Goal: Task Accomplishment & Management: Complete application form

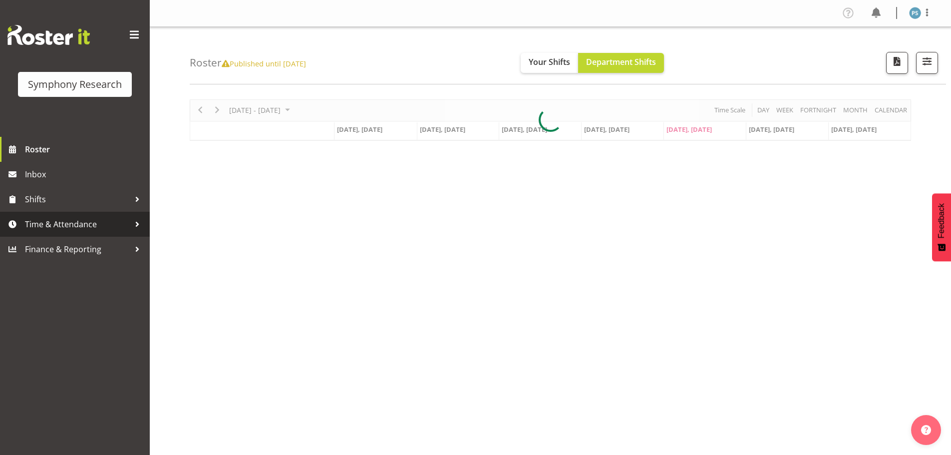
click at [79, 220] on span "Time & Attendance" at bounding box center [77, 224] width 105 height 15
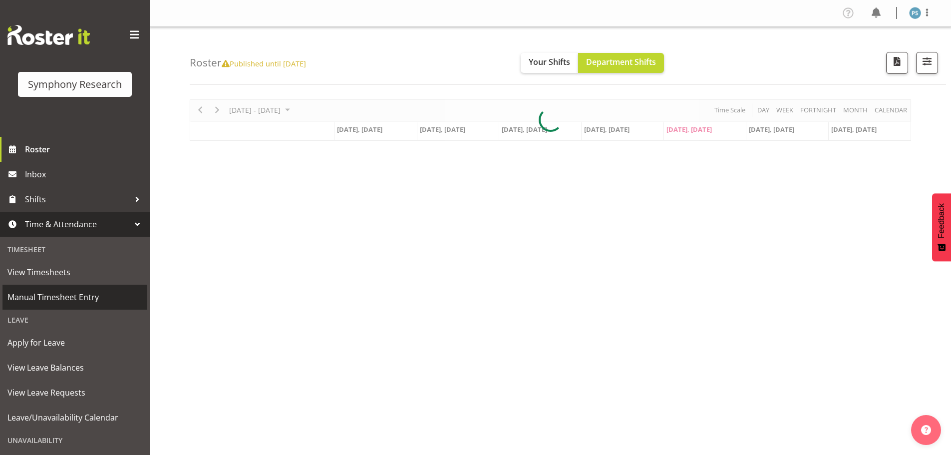
click at [80, 303] on span "Manual Timesheet Entry" at bounding box center [74, 297] width 135 height 15
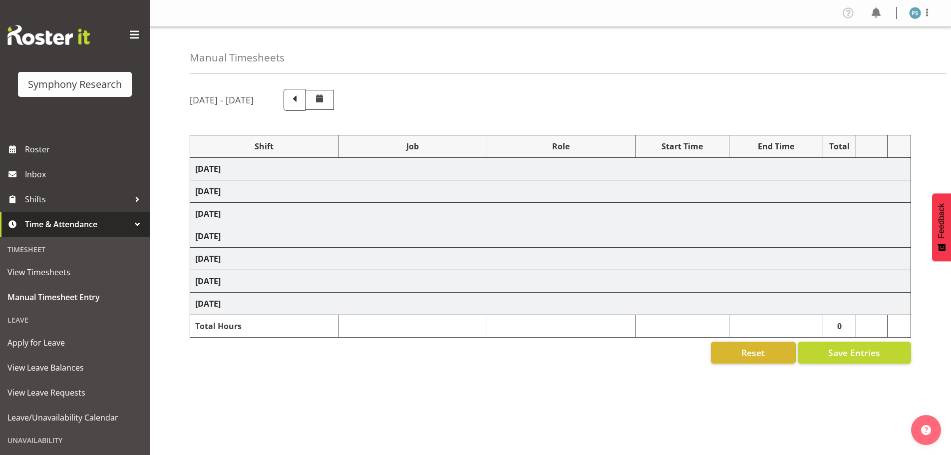
select select "4583"
select select "10732"
select select "4583"
select select "10731"
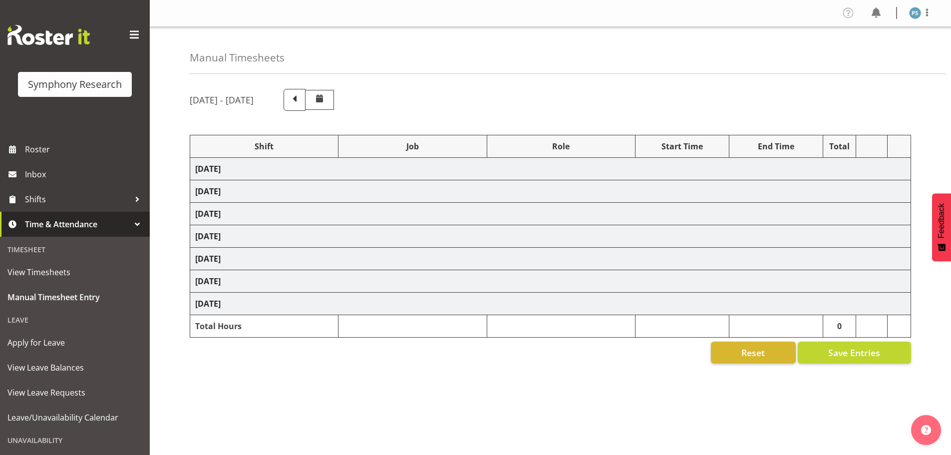
select select "4583"
select select "10730"
select select "4583"
select select "10499"
select select "4583"
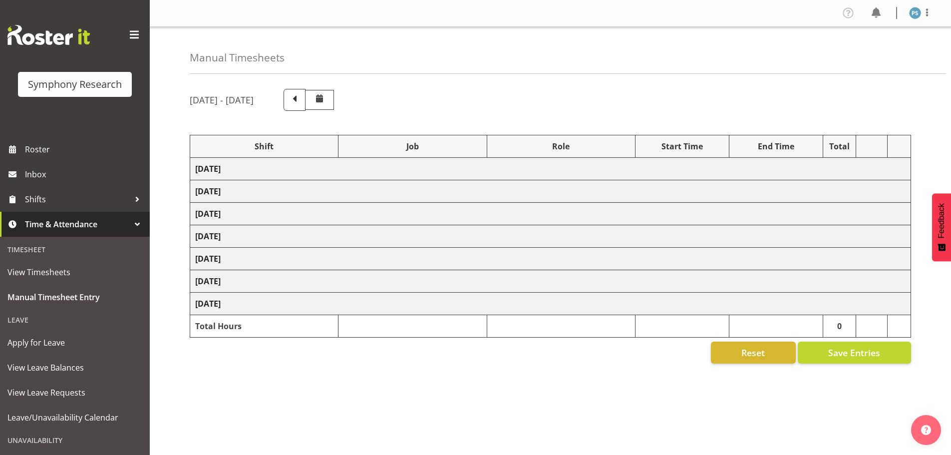
select select "10499"
select select "4583"
select select "10499"
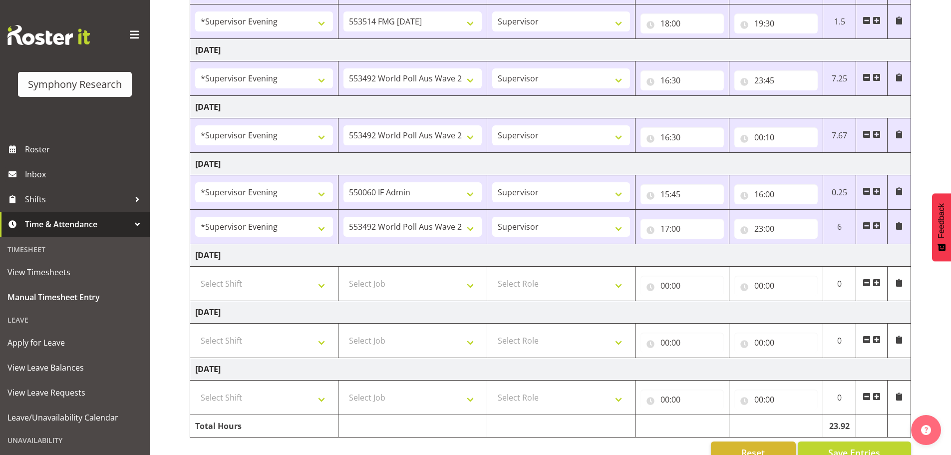
scroll to position [303, 0]
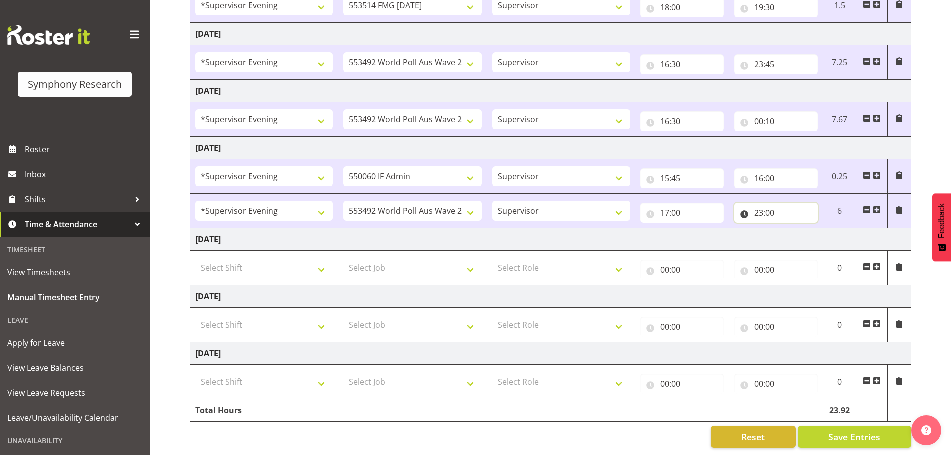
click at [771, 207] on input "23:00" at bounding box center [775, 213] width 83 height 20
click at [827, 231] on select "00 01 02 03 04 05 06 07 08 09 10 11 12 13 14 15 16 17 18 19 20 21 22 23 24 25 2…" at bounding box center [828, 239] width 22 height 20
select select "30"
click at [817, 229] on select "00 01 02 03 04 05 06 07 08 09 10 11 12 13 14 15 16 17 18 19 20 21 22 23 24 25 2…" at bounding box center [828, 239] width 22 height 20
type input "23:30"
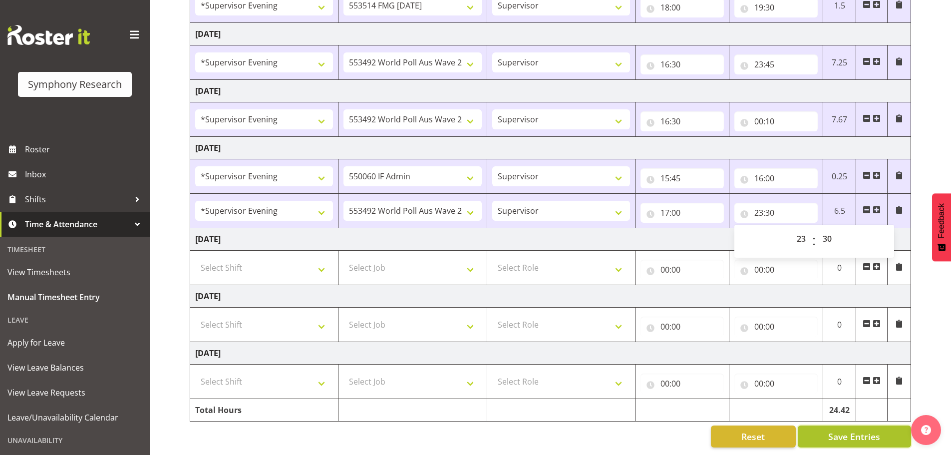
click at [852, 430] on span "Save Entries" at bounding box center [854, 436] width 52 height 13
click at [838, 433] on span "Save Entries" at bounding box center [854, 436] width 52 height 13
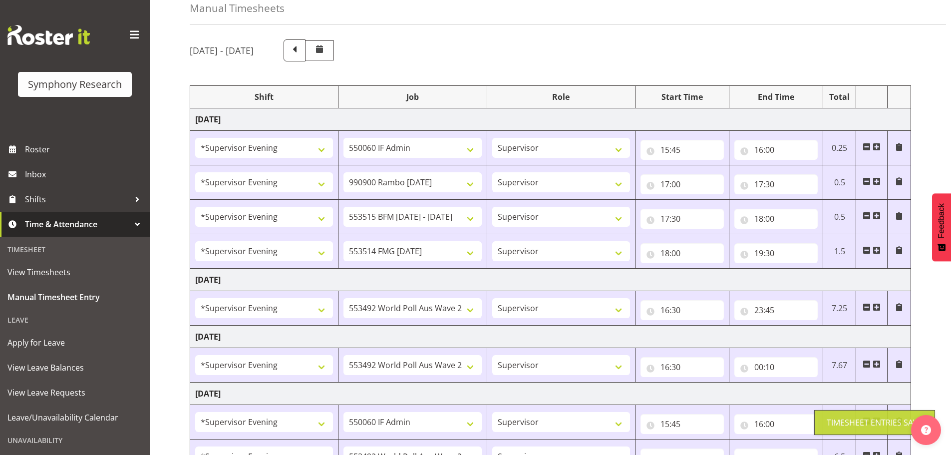
scroll to position [0, 0]
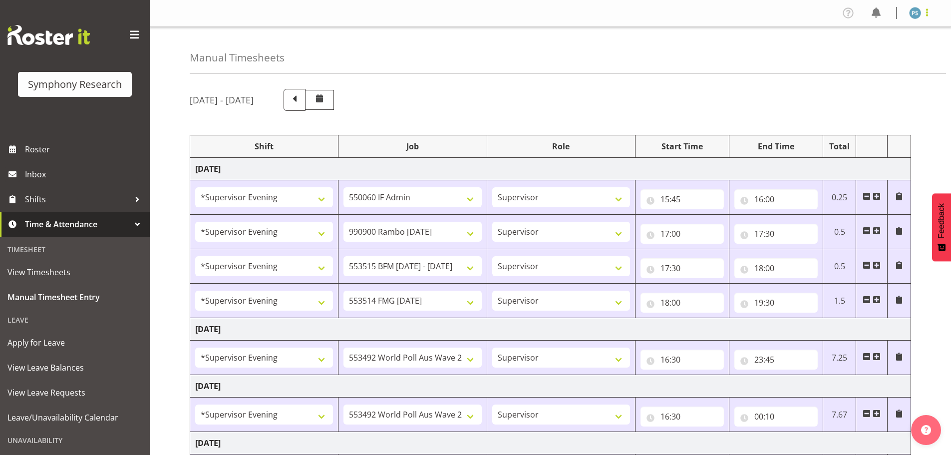
click at [931, 12] on span at bounding box center [927, 12] width 12 height 12
click at [879, 55] on link "Log Out" at bounding box center [885, 52] width 96 height 18
